Goal: Transaction & Acquisition: Purchase product/service

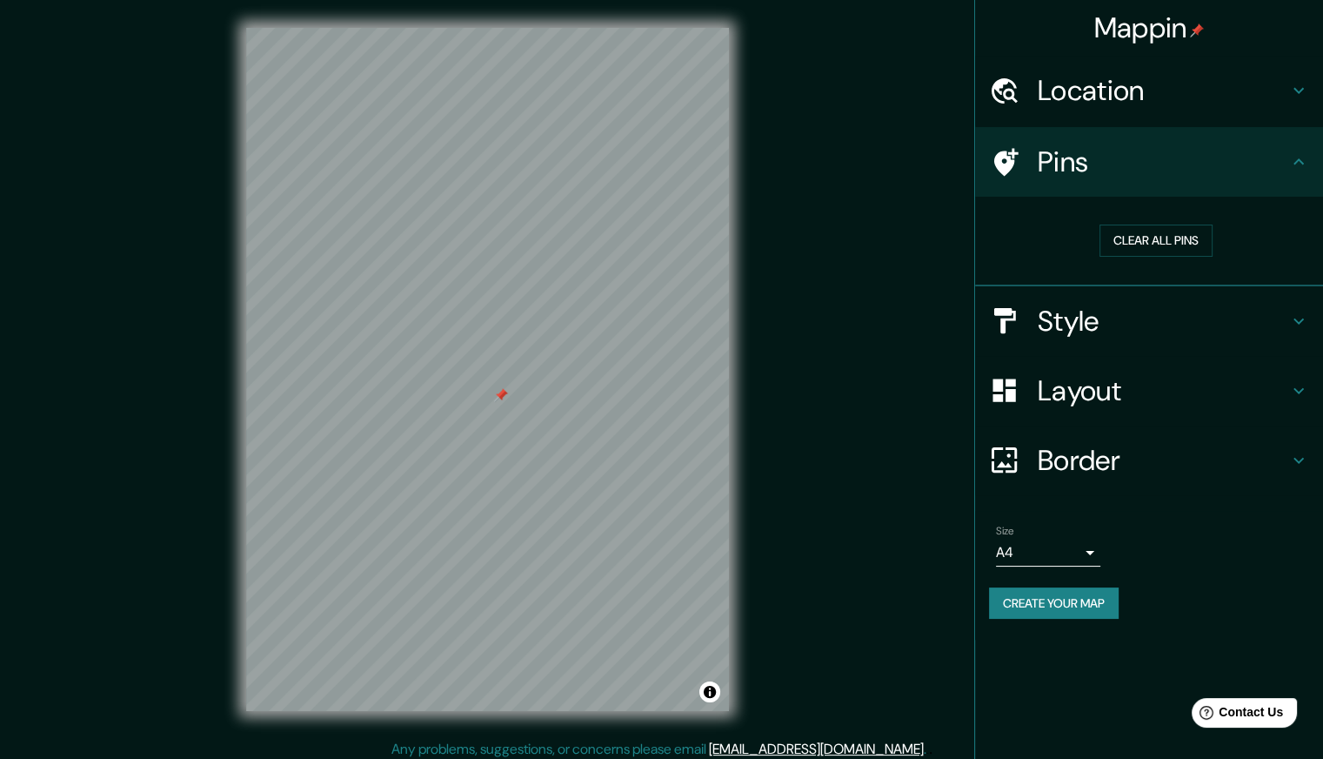
click at [1026, 547] on body "Mappin Location [STREET_ADDRESS][PERSON_NAME] [STREET_ADDRESS][PERSON_NAME] [ST…" at bounding box center [661, 379] width 1323 height 759
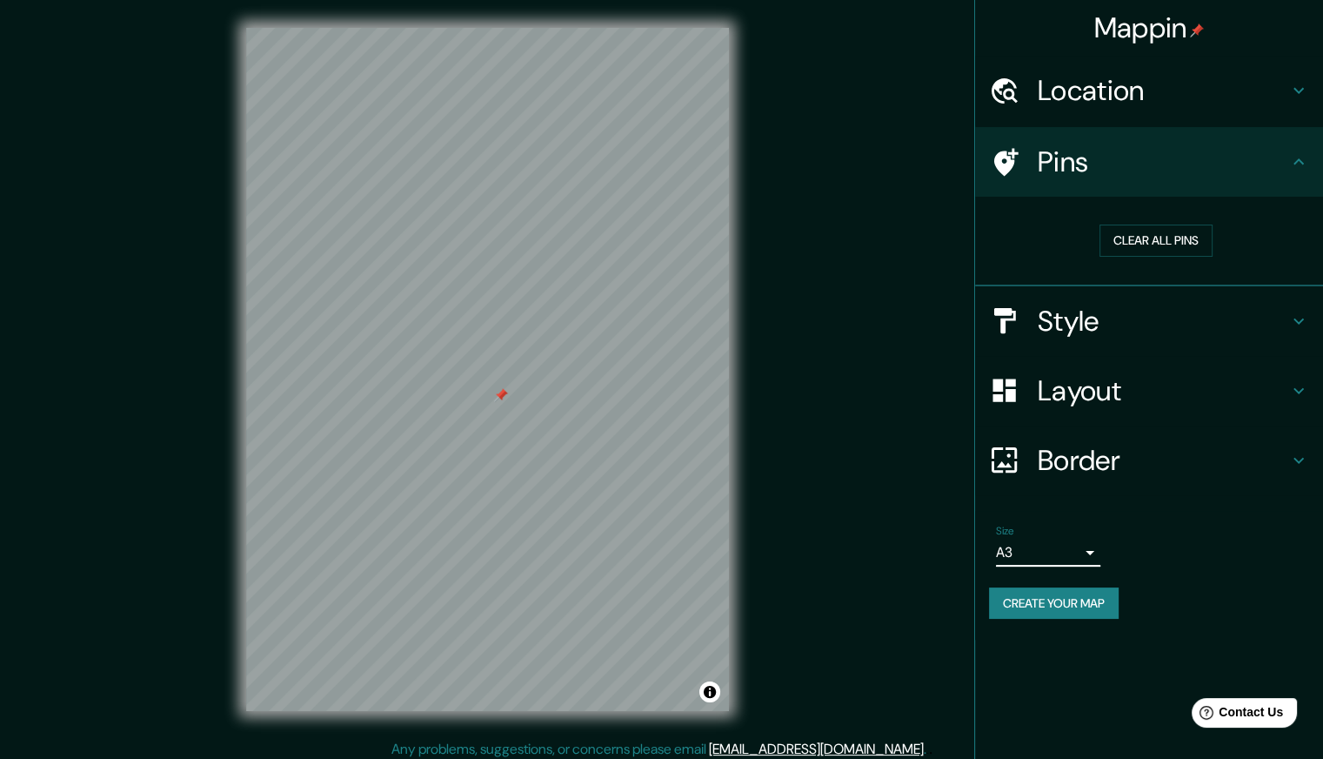
click at [1195, 91] on h4 "Location" at bounding box center [1163, 90] width 251 height 35
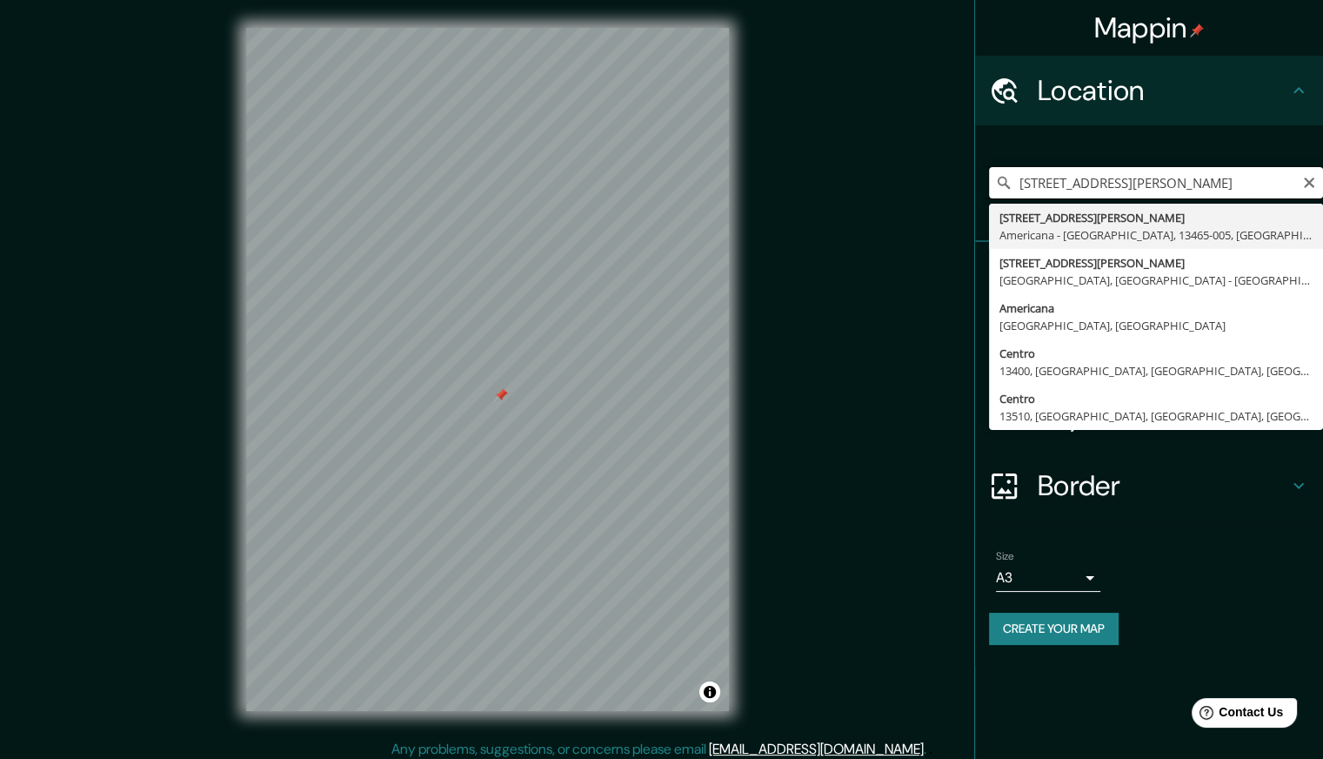
click at [1220, 178] on input "Avenida Doutor Antônio Lobo 224, Americana - São Paulo, 13465-005, Brasil" at bounding box center [1156, 182] width 334 height 31
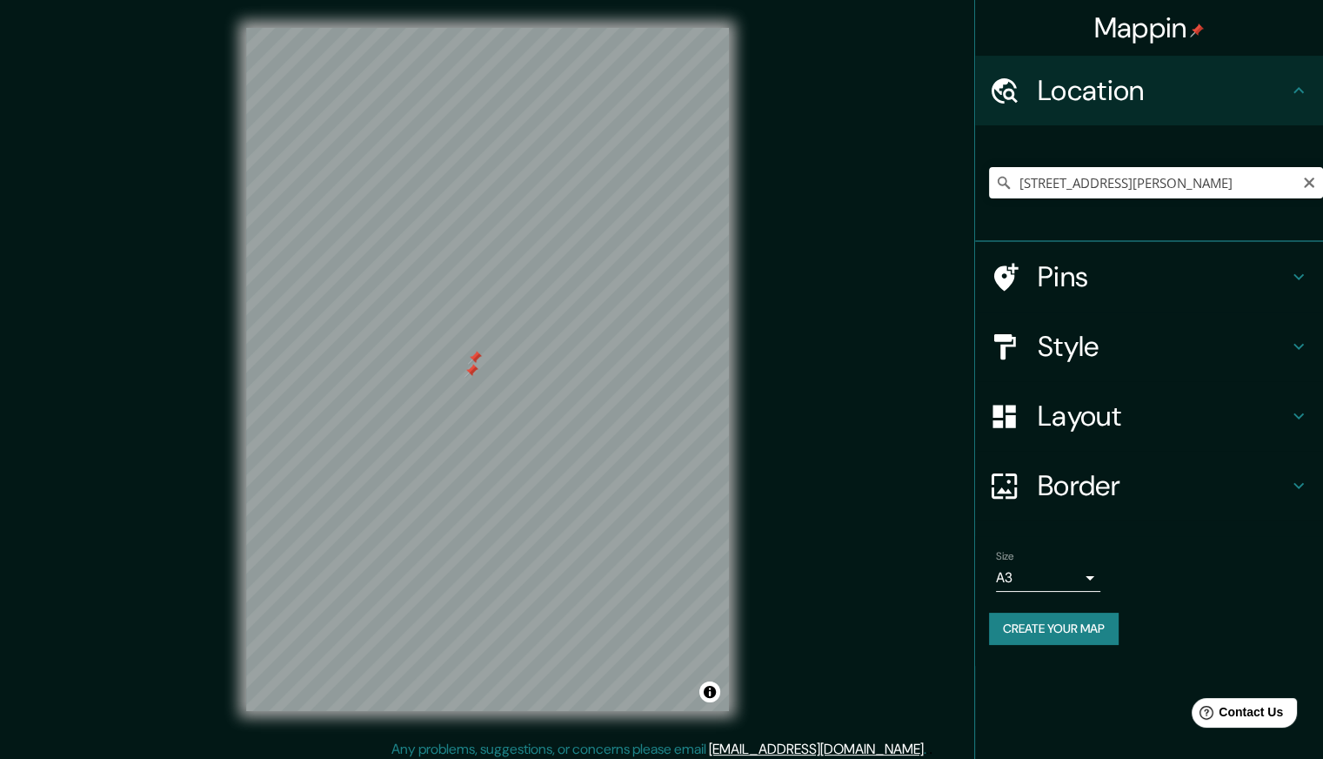
click at [1085, 630] on button "Create your map" at bounding box center [1054, 628] width 130 height 32
click at [1074, 627] on button "Create your map" at bounding box center [1054, 628] width 130 height 32
click at [1020, 570] on body "Mappin Location Avenida Doutor Antônio Lobo 224, Americana - São Paulo, 13465-0…" at bounding box center [661, 379] width 1323 height 759
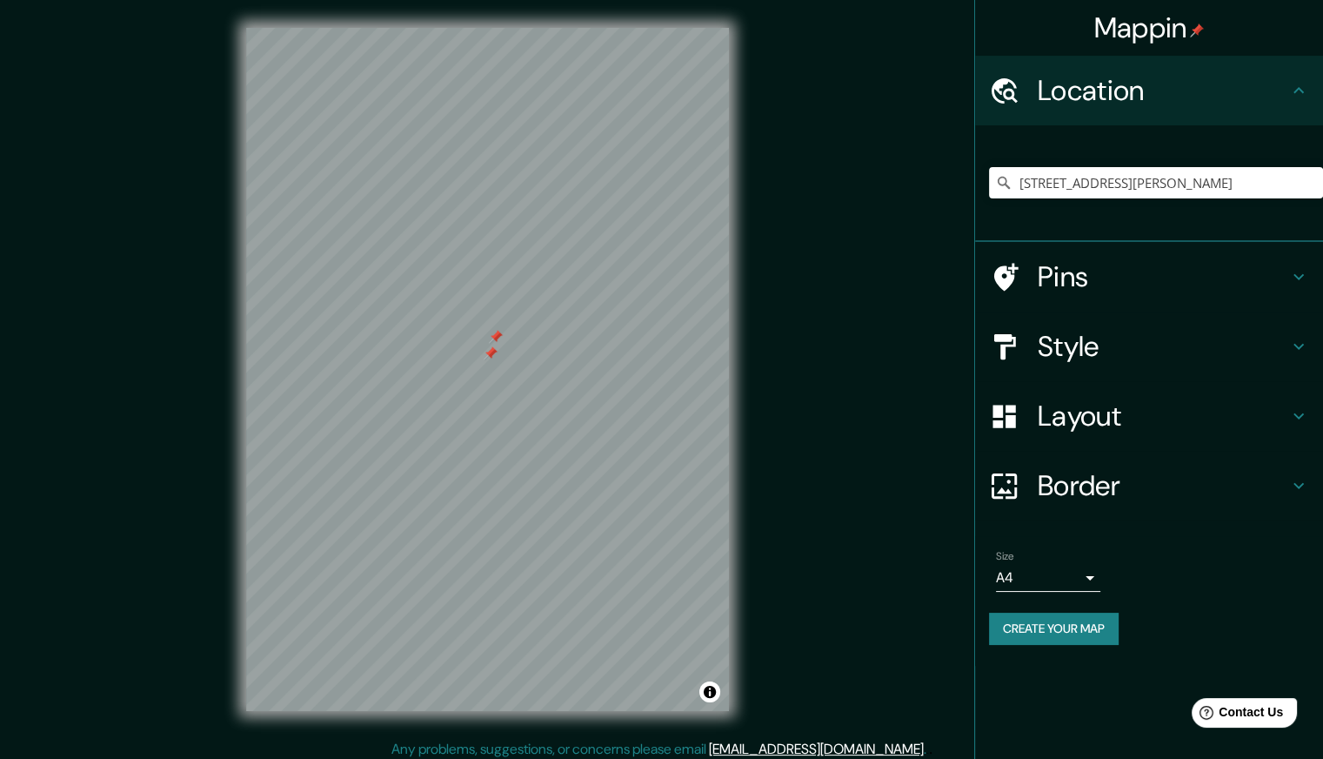
click at [1053, 627] on button "Create your map" at bounding box center [1054, 628] width 130 height 32
click at [1098, 710] on div "Mappin Location Pins Style Layout Border Choose a border. Hint : you can make l…" at bounding box center [1148, 379] width 349 height 759
click at [1137, 188] on input "Pick your city or area" at bounding box center [1156, 182] width 334 height 31
paste input "Av. Dr. Antônio Lobo, 224 - Centro, Americana - SP, 13465-005"
type input "[STREET_ADDRESS][PERSON_NAME]"
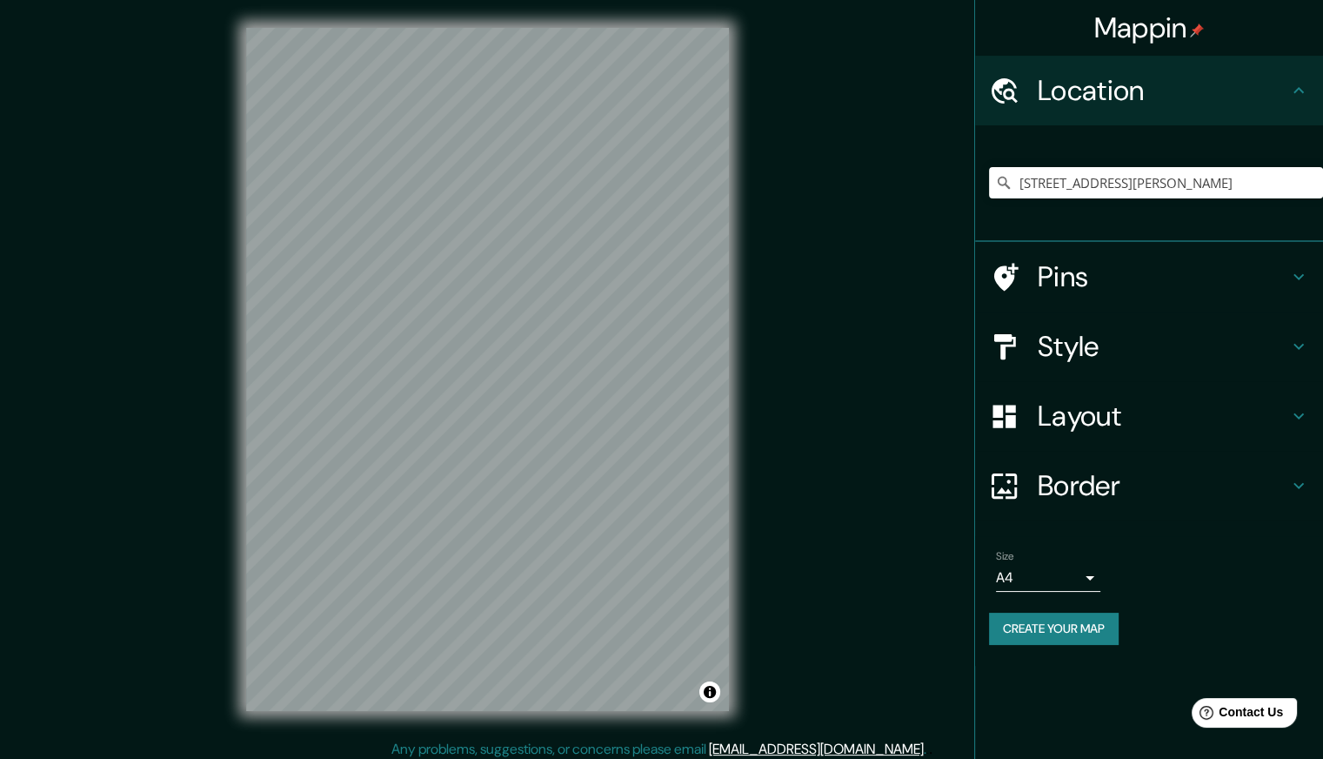
click at [1068, 624] on button "Create your map" at bounding box center [1054, 628] width 130 height 32
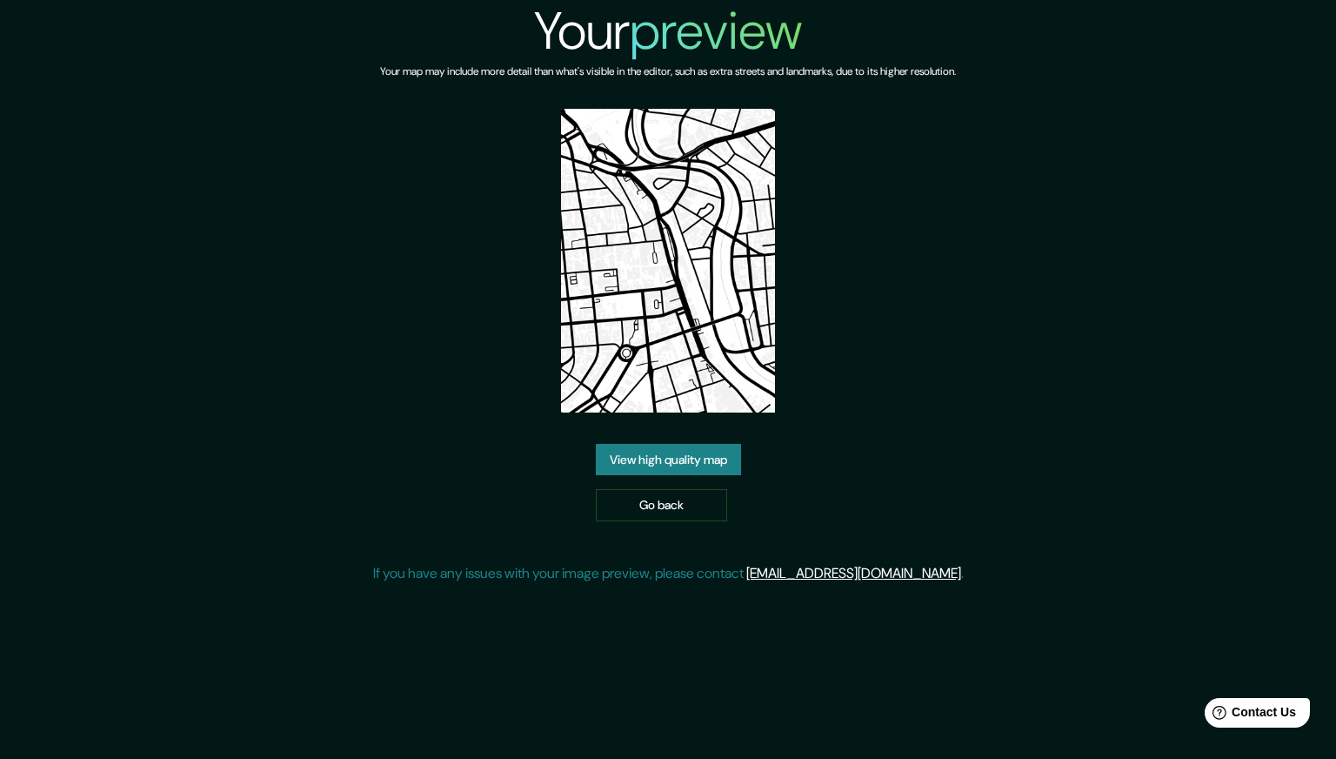
click at [701, 452] on link "View high quality map" at bounding box center [668, 460] width 145 height 32
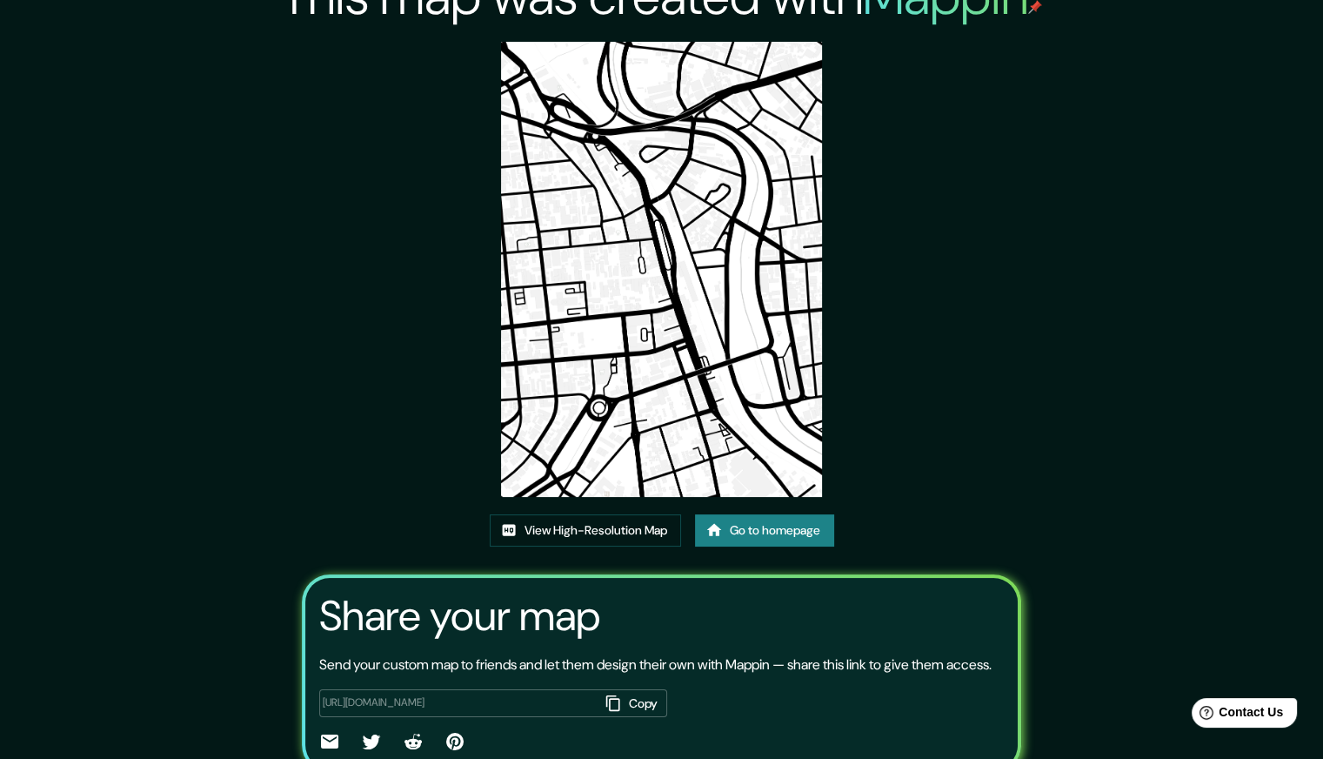
scroll to position [131, 0]
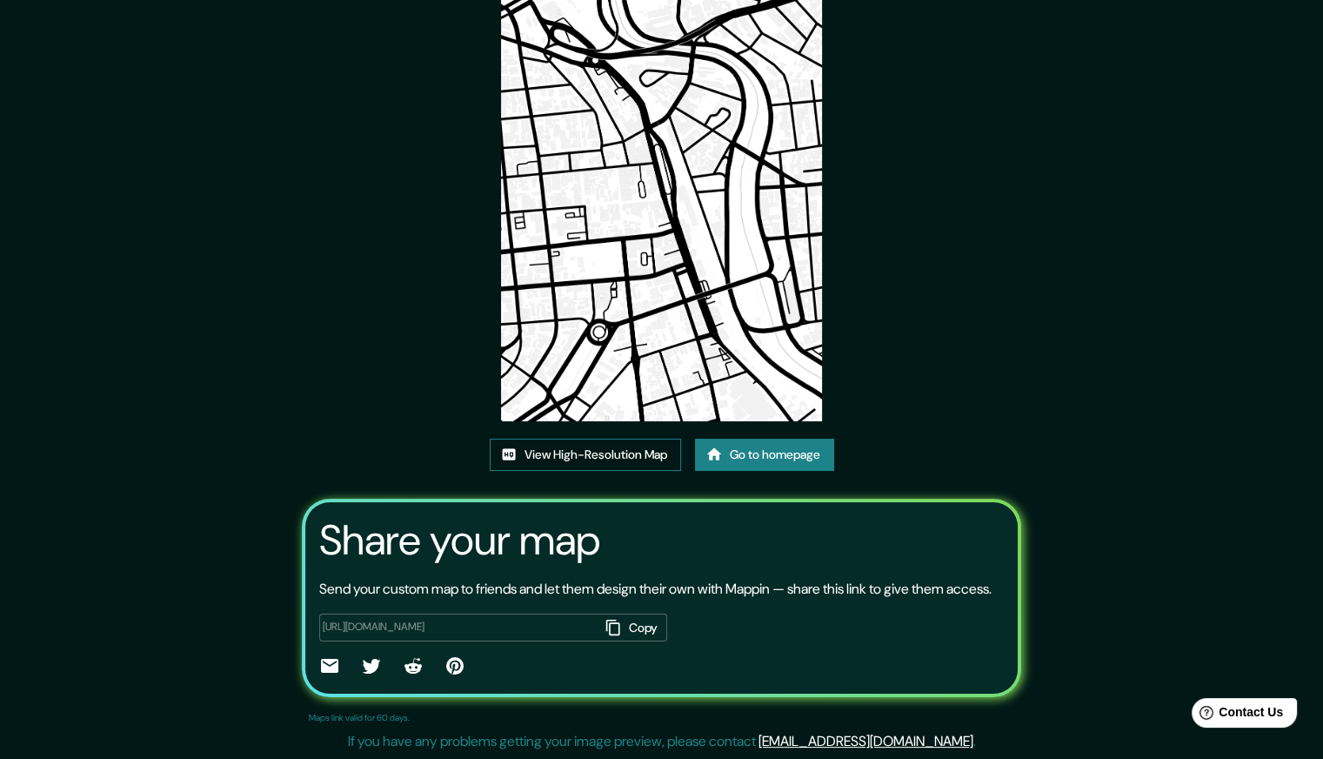
click at [568, 438] on link "View High-Resolution Map" at bounding box center [585, 454] width 191 height 32
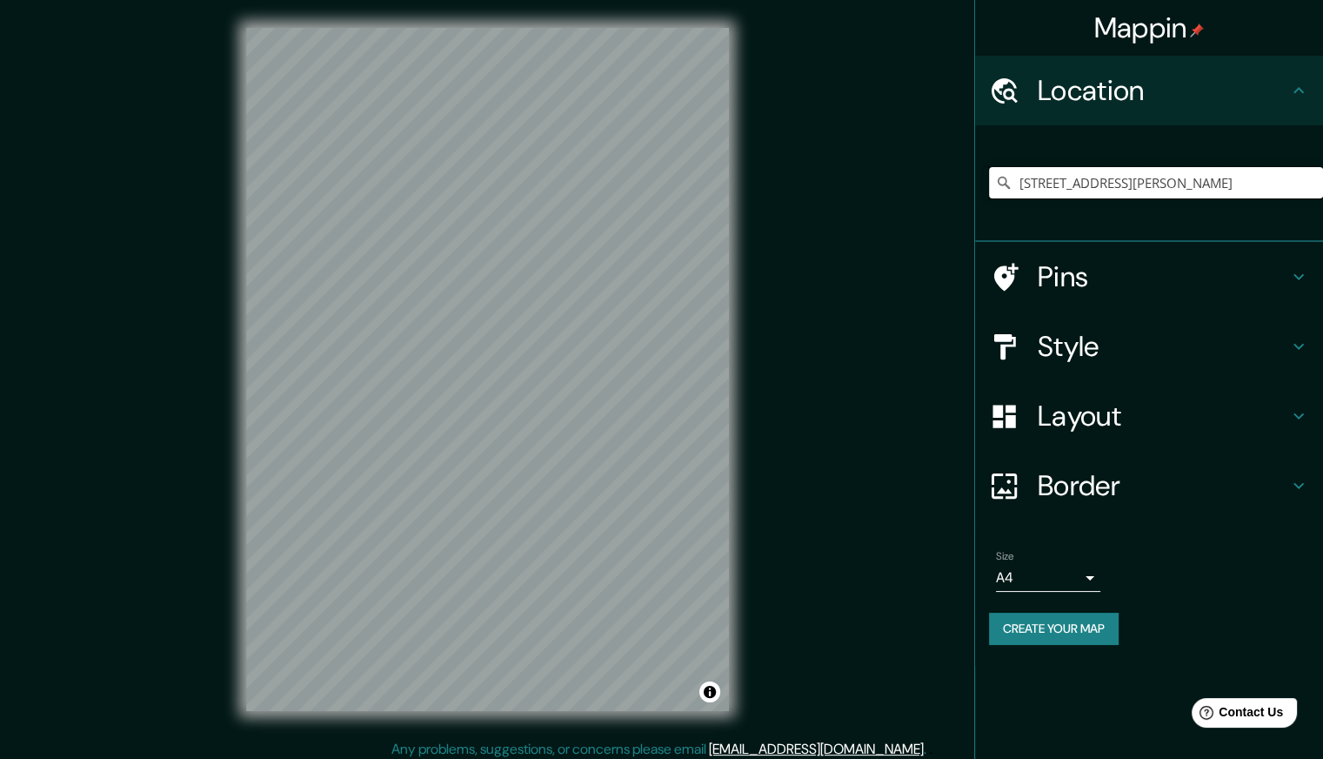
click at [1217, 185] on input "[STREET_ADDRESS][PERSON_NAME]" at bounding box center [1156, 182] width 334 height 31
click at [1306, 186] on input "[STREET_ADDRESS][PERSON_NAME]" at bounding box center [1156, 182] width 334 height 31
click at [1295, 187] on input "[STREET_ADDRESS][PERSON_NAME]" at bounding box center [1156, 182] width 334 height 31
drag, startPoint x: 1022, startPoint y: 185, endPoint x: 1335, endPoint y: 188, distance: 313.2
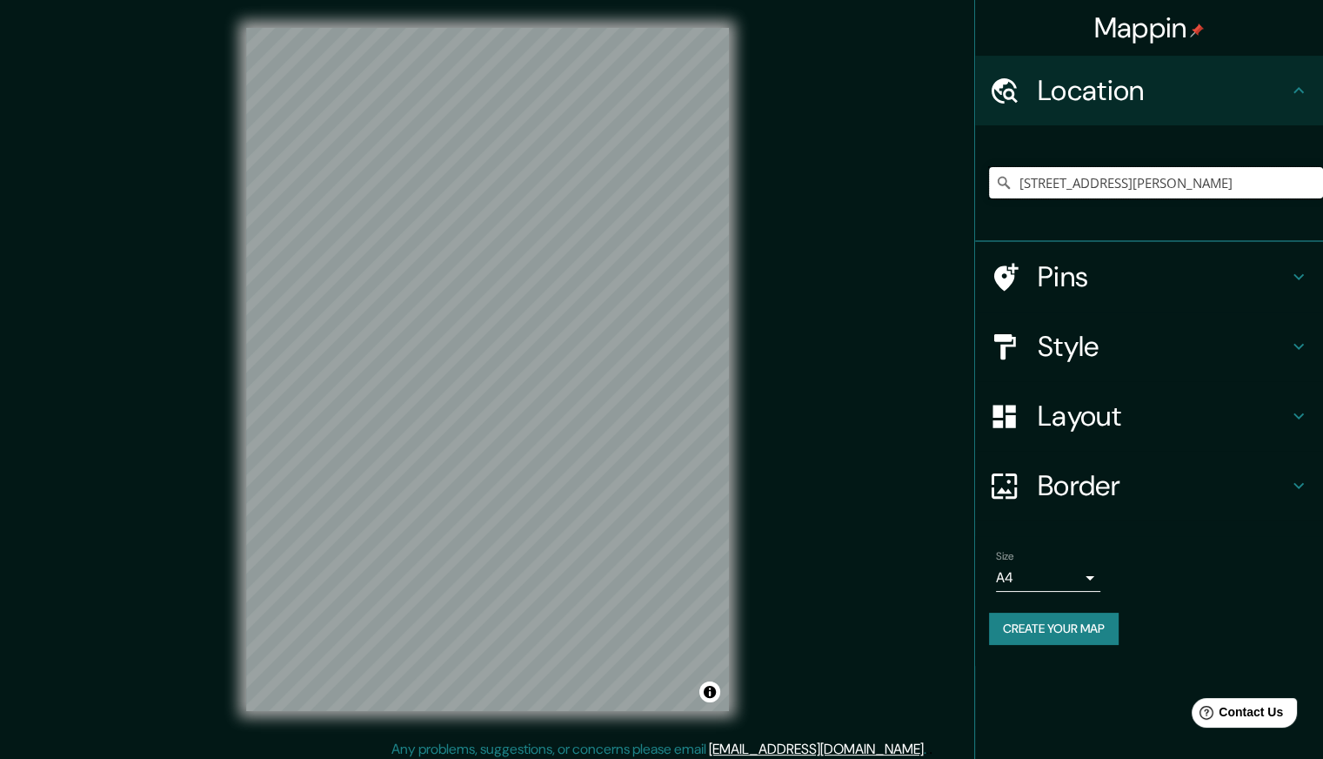
click at [1322, 188] on html "Mappin Location Avenida Doutor Antônio Lobo 224, Americana - São Paulo, 13465-0…" at bounding box center [661, 379] width 1323 height 759
paste input "Av. Dr. Antônio Lobo, 224 - Centro, Americana - SP, 13465-005"
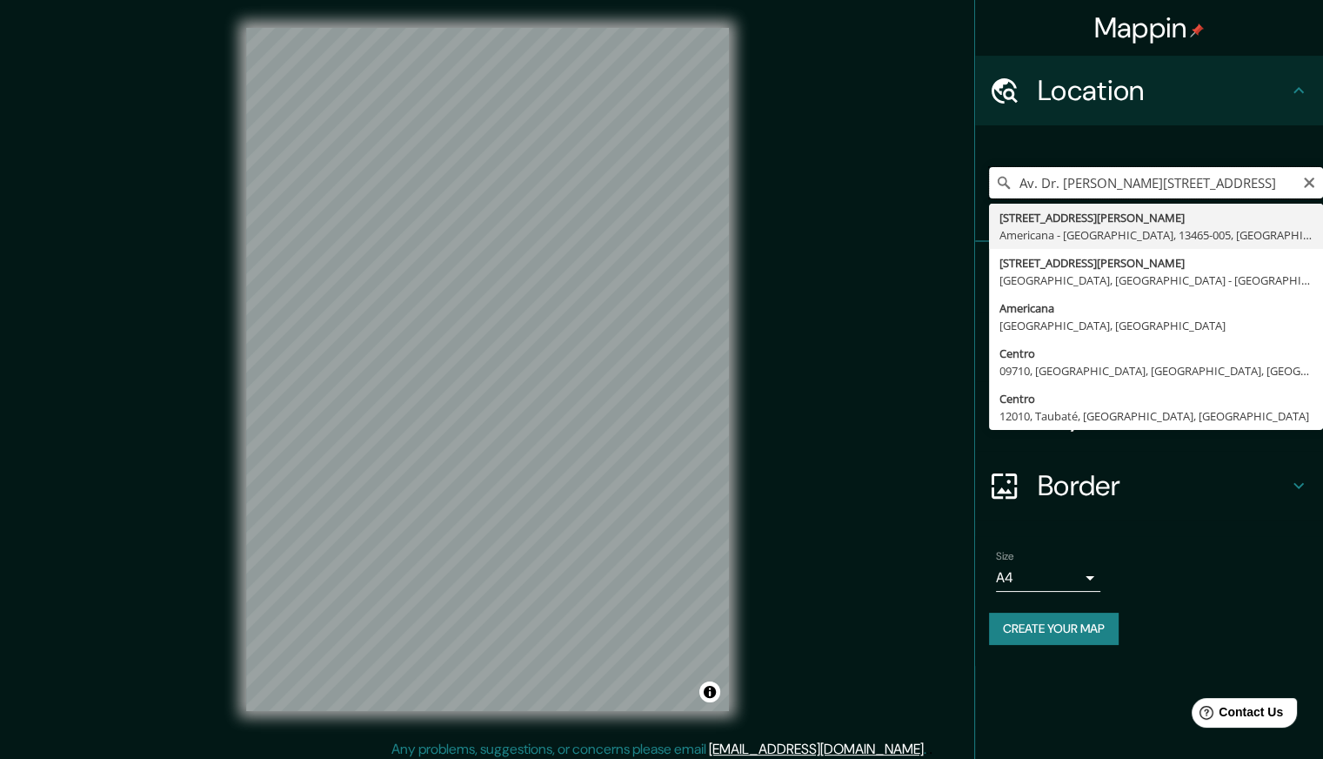
scroll to position [0, 101]
type input "Avenida Doutor Antônio Lobo 224, Americana - São Paulo, 13465-005, Brasil"
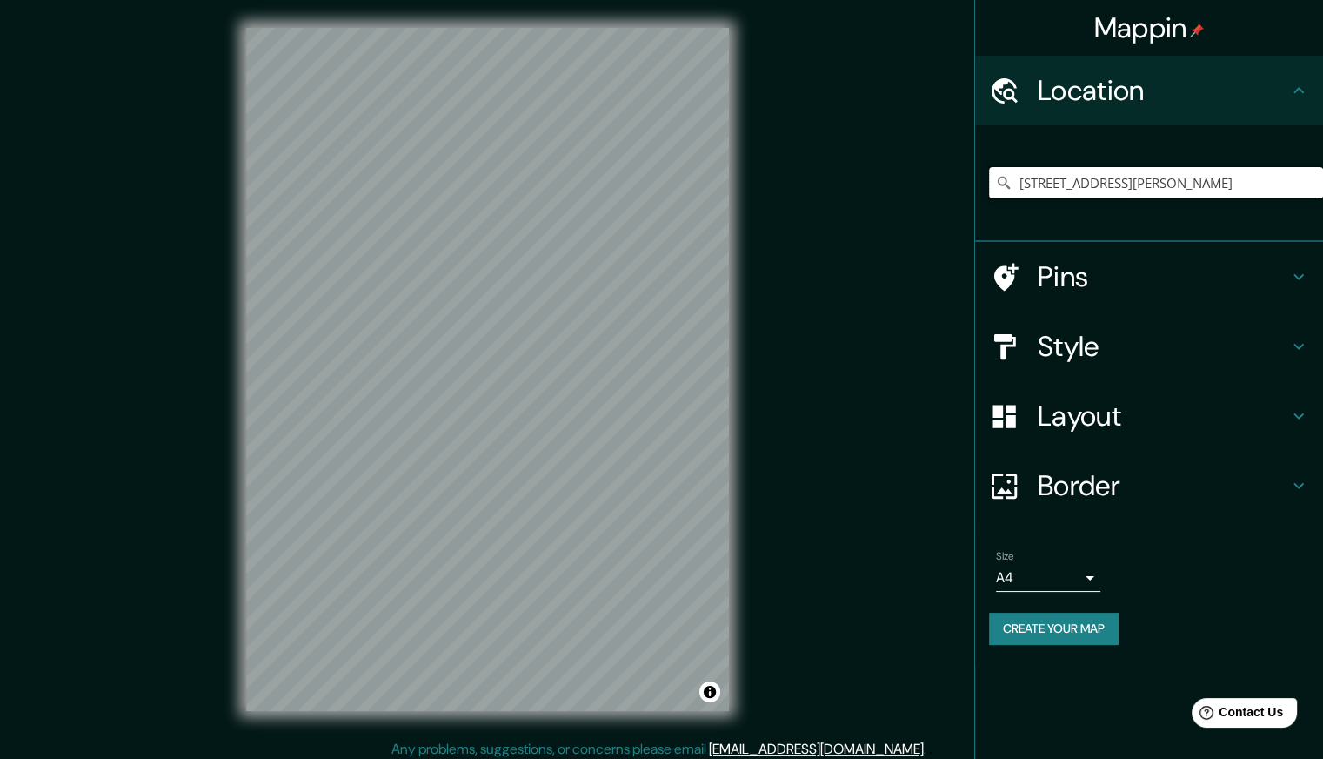
scroll to position [0, 0]
click at [1183, 411] on h4 "Layout" at bounding box center [1163, 415] width 251 height 35
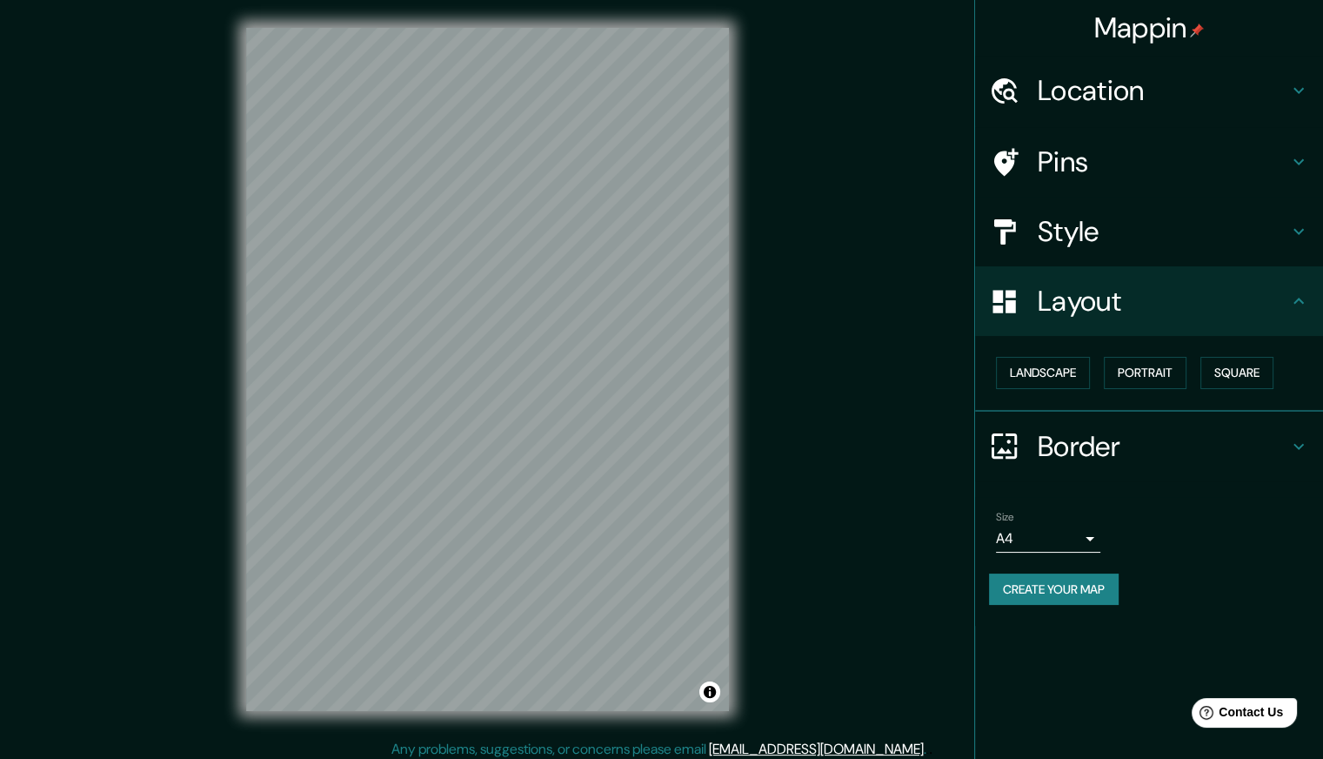
click at [1166, 434] on h4 "Border" at bounding box center [1163, 446] width 251 height 35
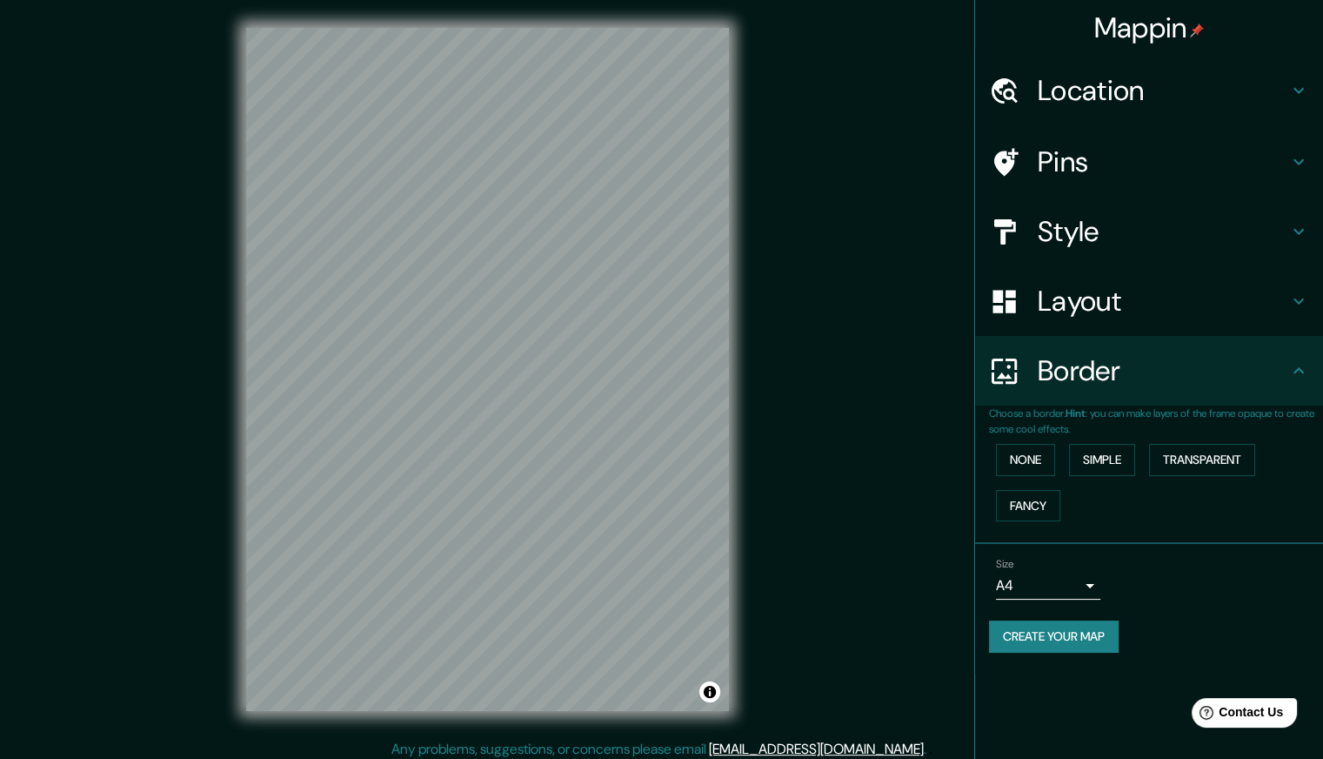
click at [1157, 401] on div "Border" at bounding box center [1149, 371] width 348 height 70
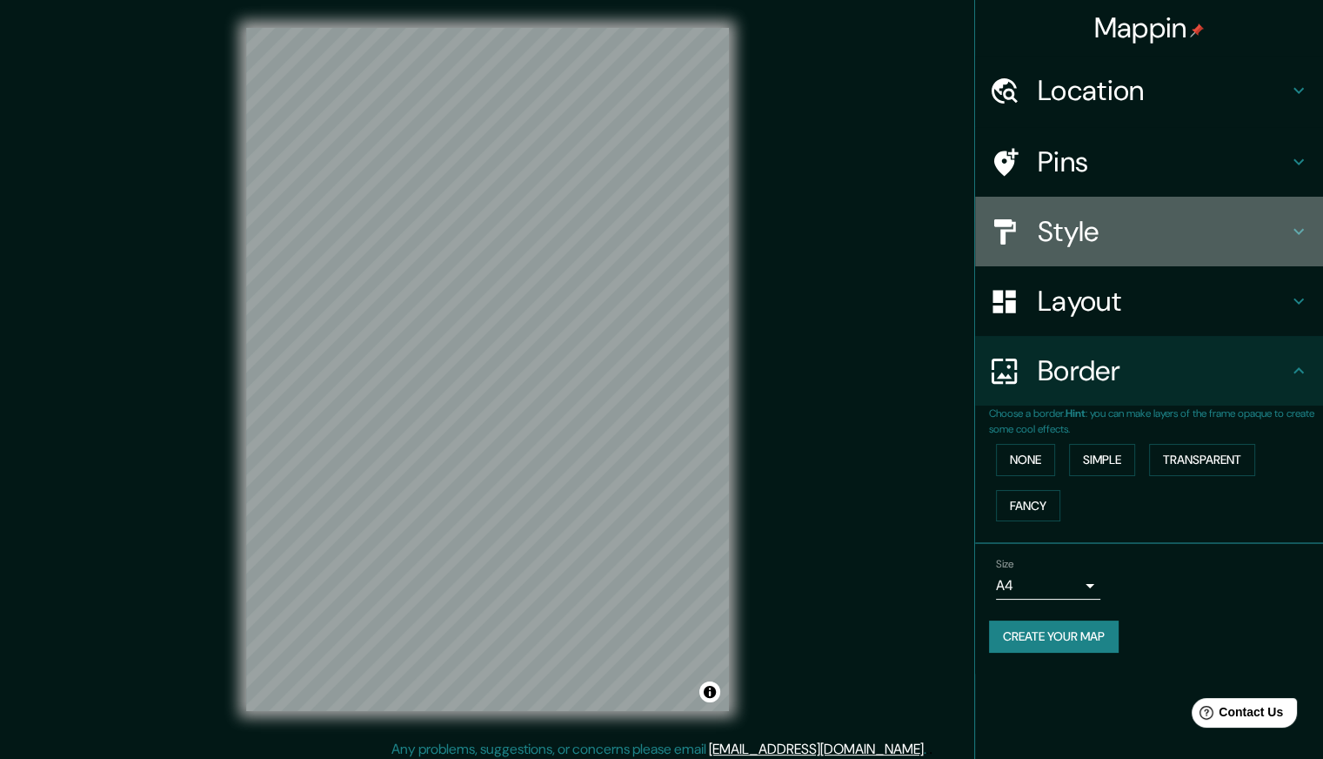
click at [1166, 235] on h4 "Style" at bounding box center [1163, 231] width 251 height 35
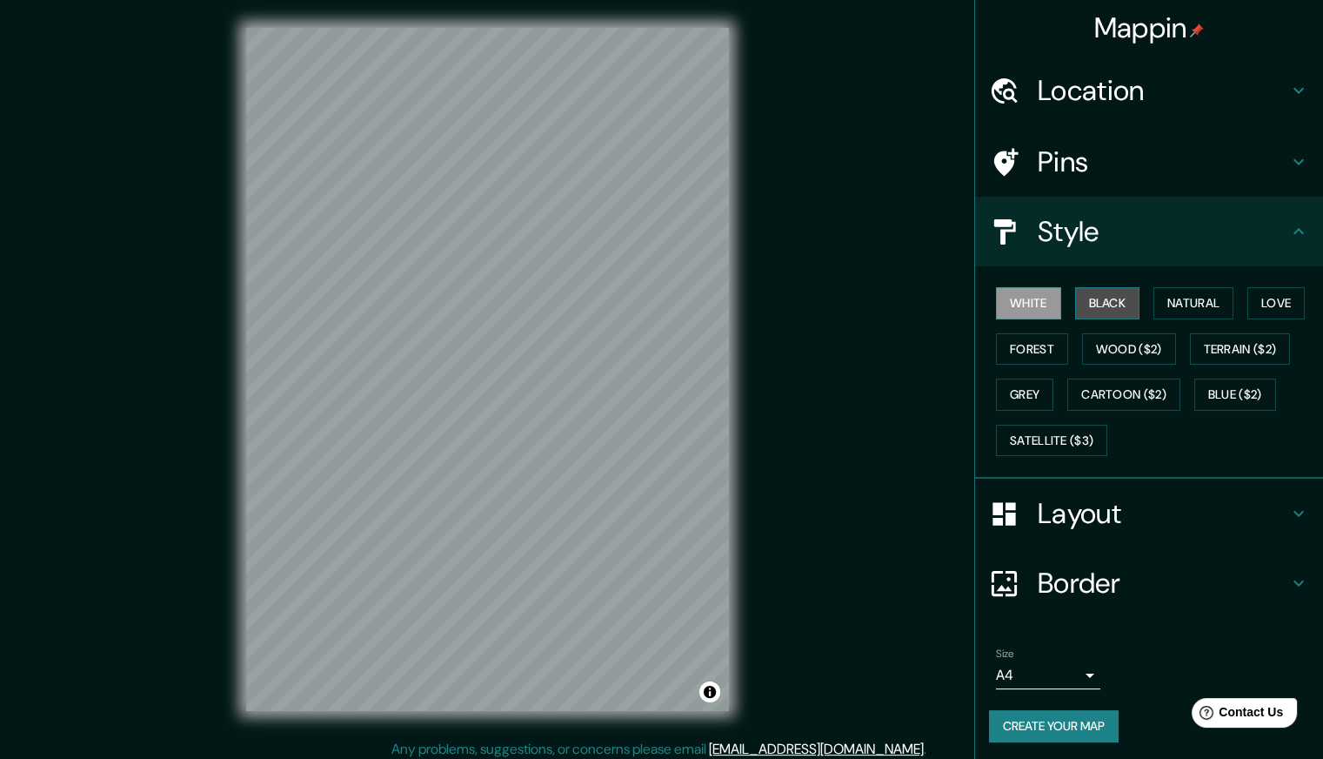
click at [1103, 297] on button "Black" at bounding box center [1107, 303] width 65 height 32
click at [1197, 296] on button "Natural" at bounding box center [1194, 303] width 80 height 32
click at [1040, 295] on button "White" at bounding box center [1028, 303] width 65 height 32
click at [1093, 304] on button "Black" at bounding box center [1107, 303] width 65 height 32
click at [1031, 718] on button "Create your map" at bounding box center [1054, 726] width 130 height 32
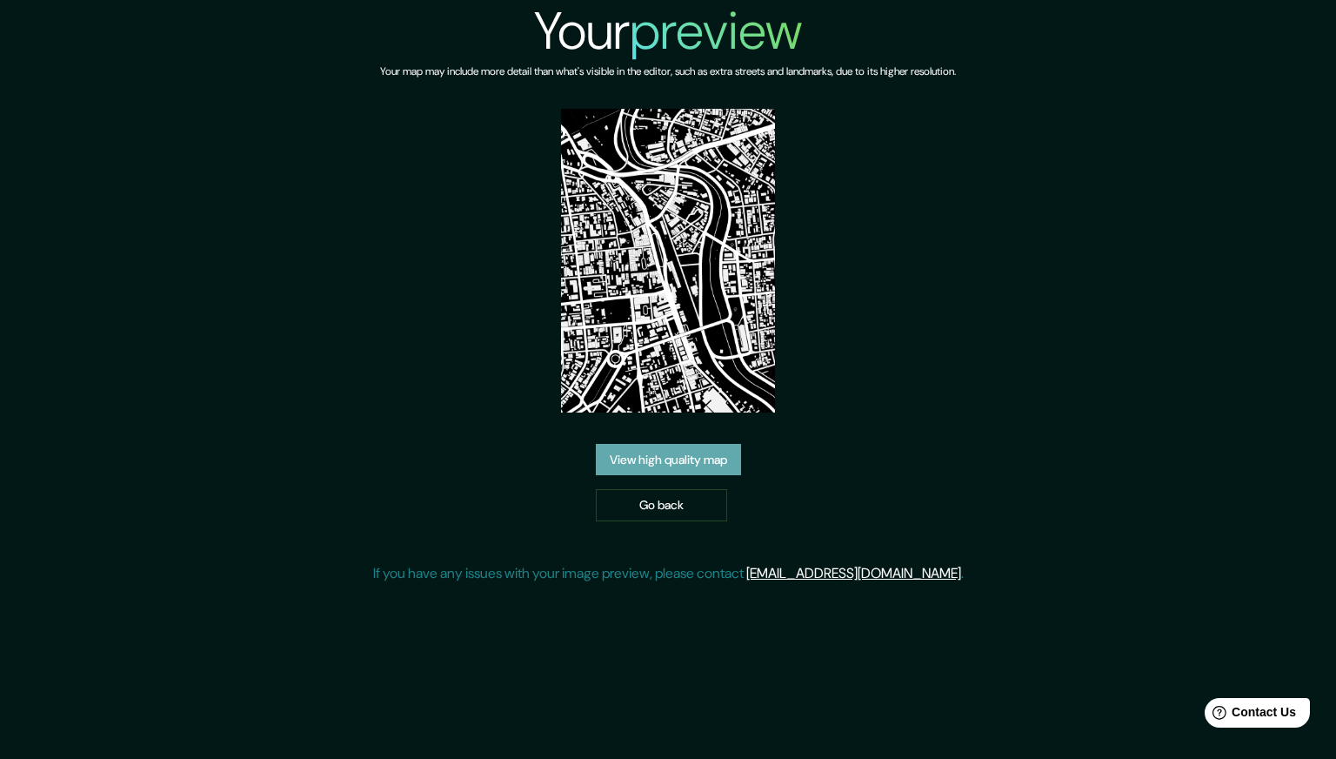
click at [689, 456] on link "View high quality map" at bounding box center [668, 460] width 145 height 32
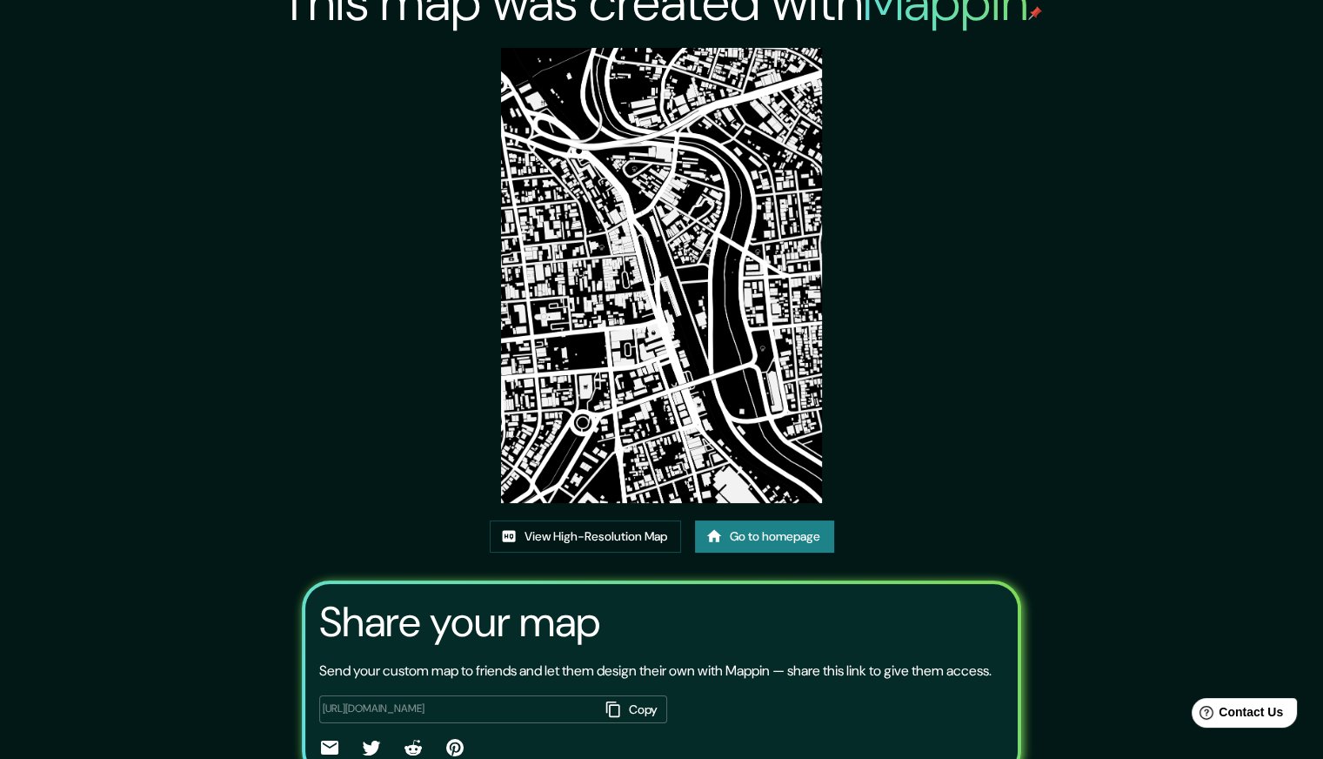
scroll to position [131, 0]
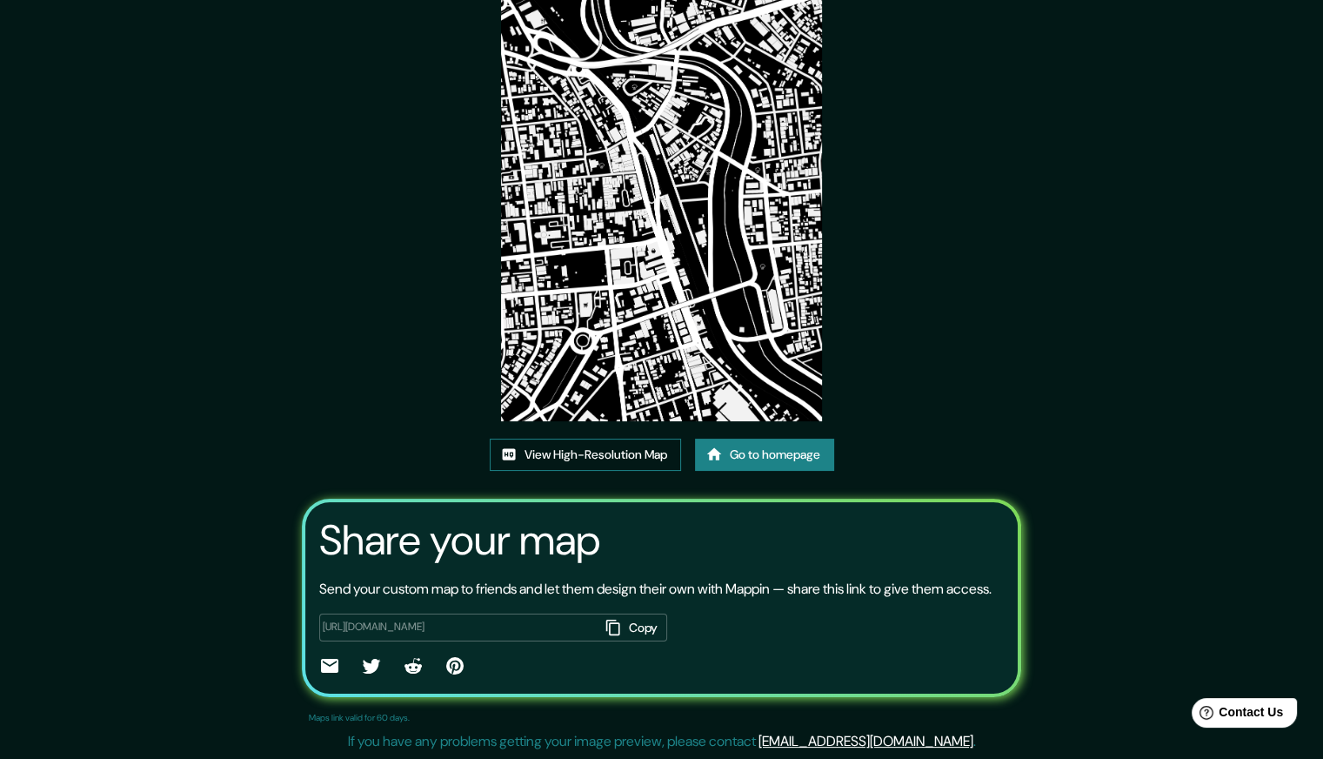
click at [625, 438] on link "View High-Resolution Map" at bounding box center [585, 454] width 191 height 32
